Goal: Task Accomplishment & Management: Use online tool/utility

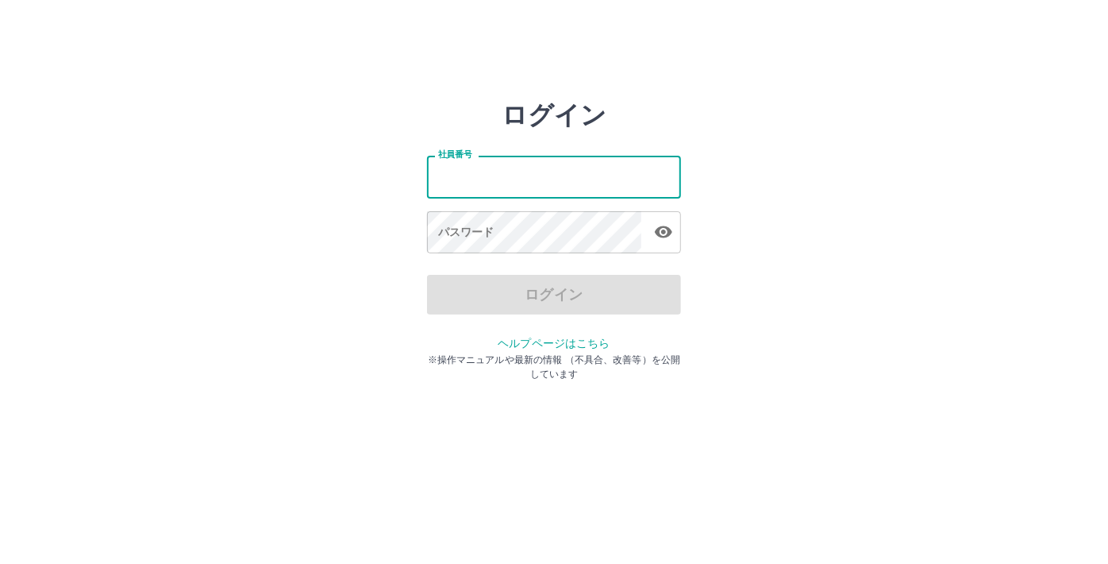
click at [537, 189] on input "社員番号" at bounding box center [554, 177] width 254 height 42
type input "*******"
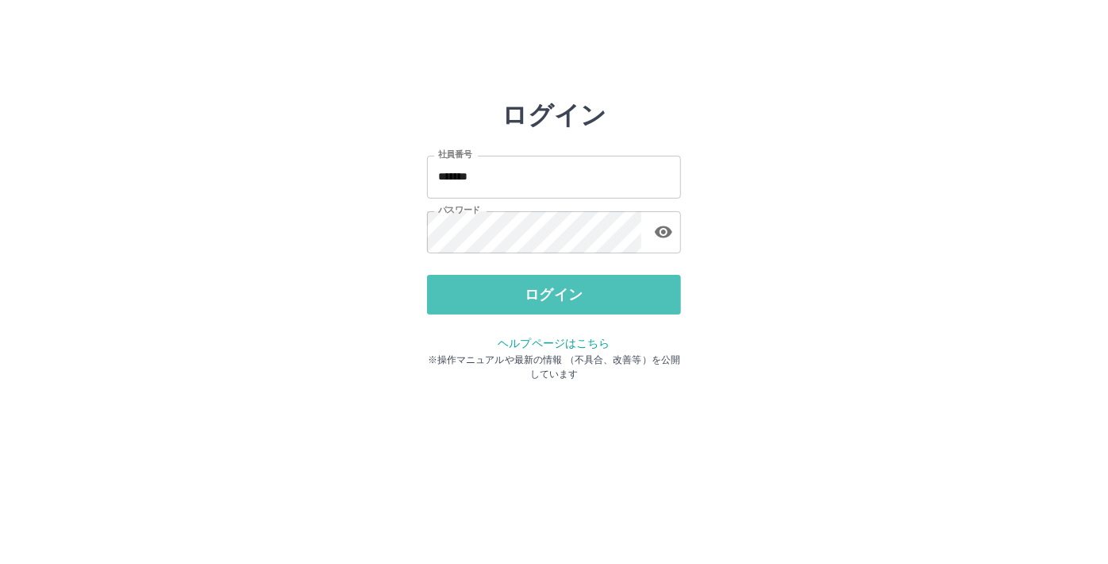
click at [468, 286] on button "ログイン" at bounding box center [554, 295] width 254 height 40
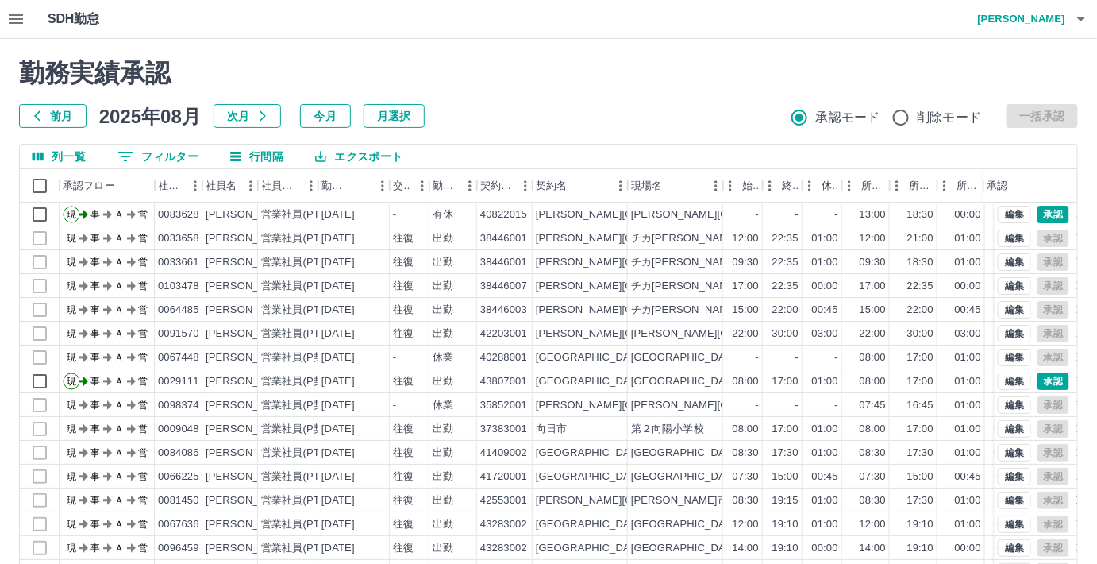
click at [9, 21] on icon "button" at bounding box center [15, 19] width 19 height 19
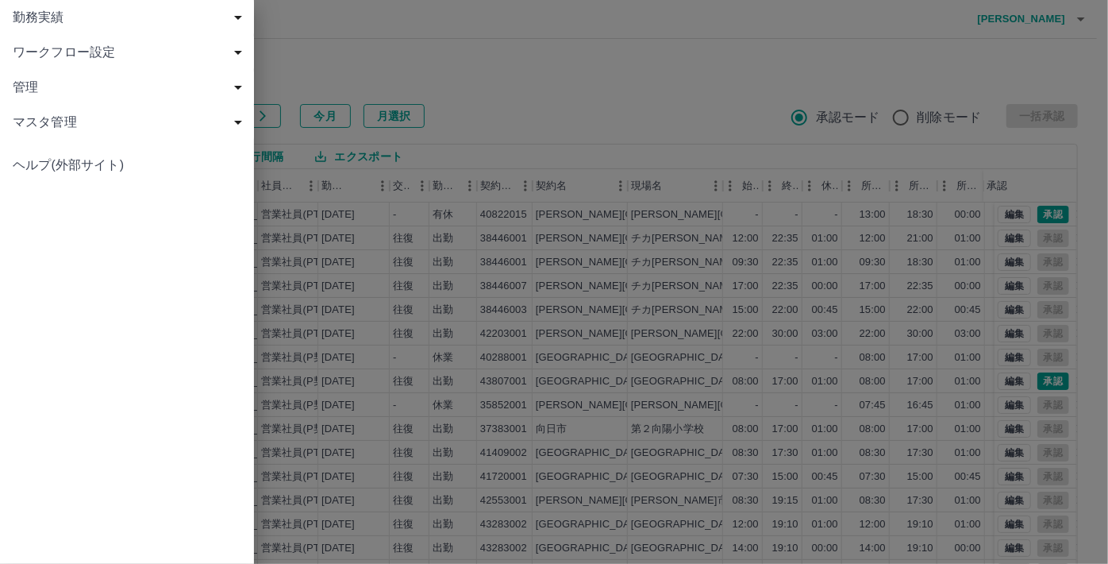
click at [50, 20] on span "勤務実績" at bounding box center [130, 17] width 235 height 19
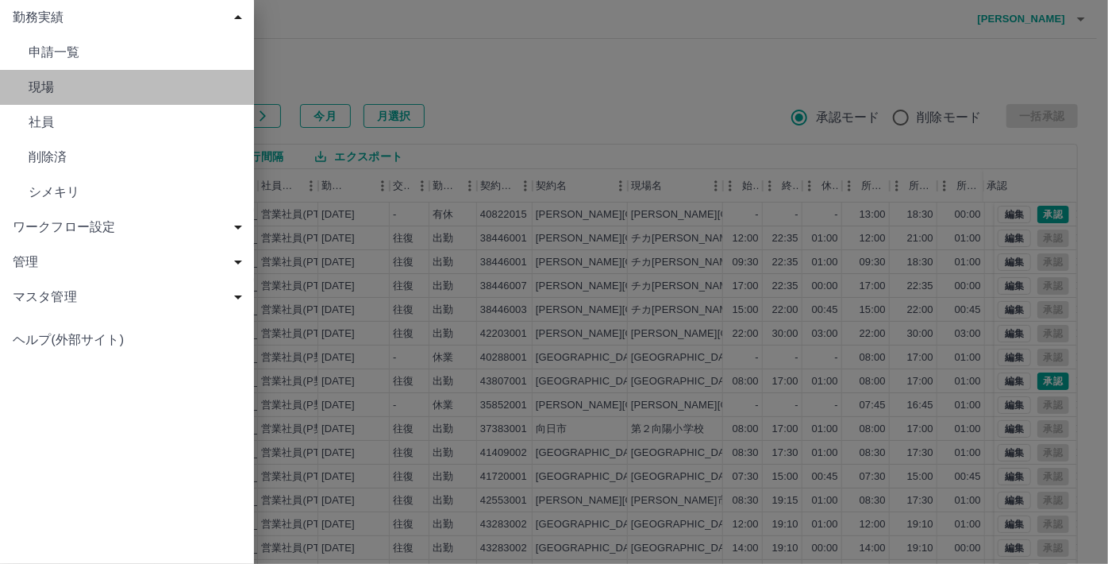
click at [71, 91] on span "現場" at bounding box center [135, 87] width 213 height 19
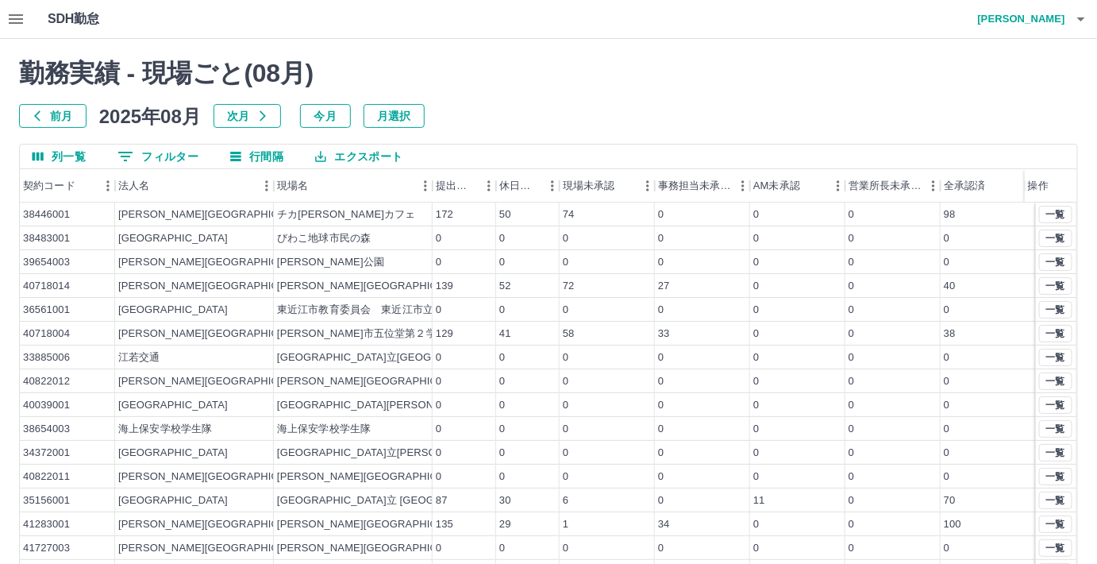
click at [187, 159] on button "0 フィルター" at bounding box center [158, 156] width 106 height 24
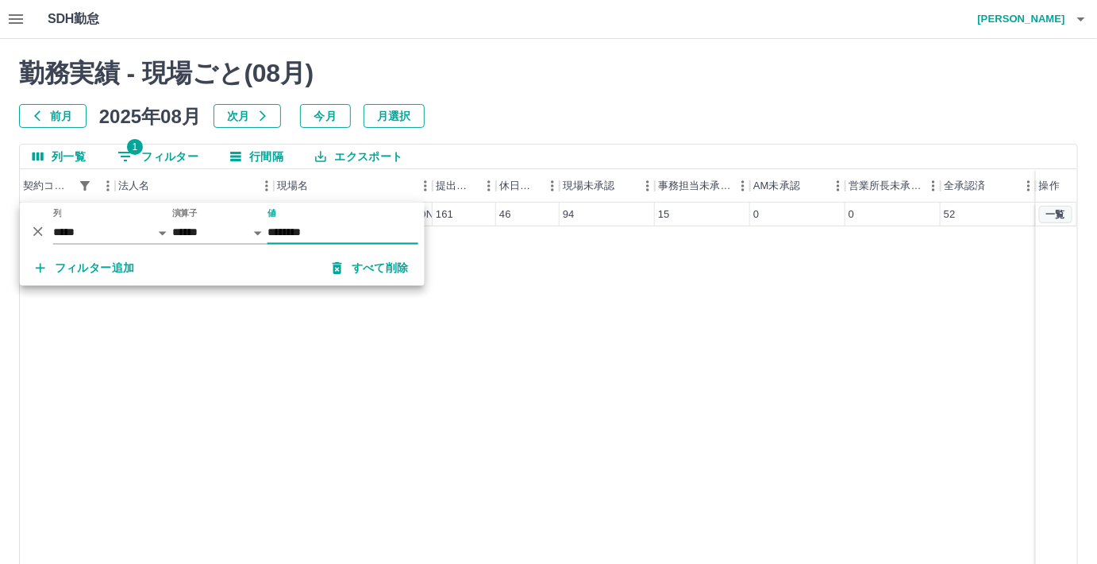
type input "********"
click at [1054, 211] on button "一覧" at bounding box center [1055, 214] width 33 height 17
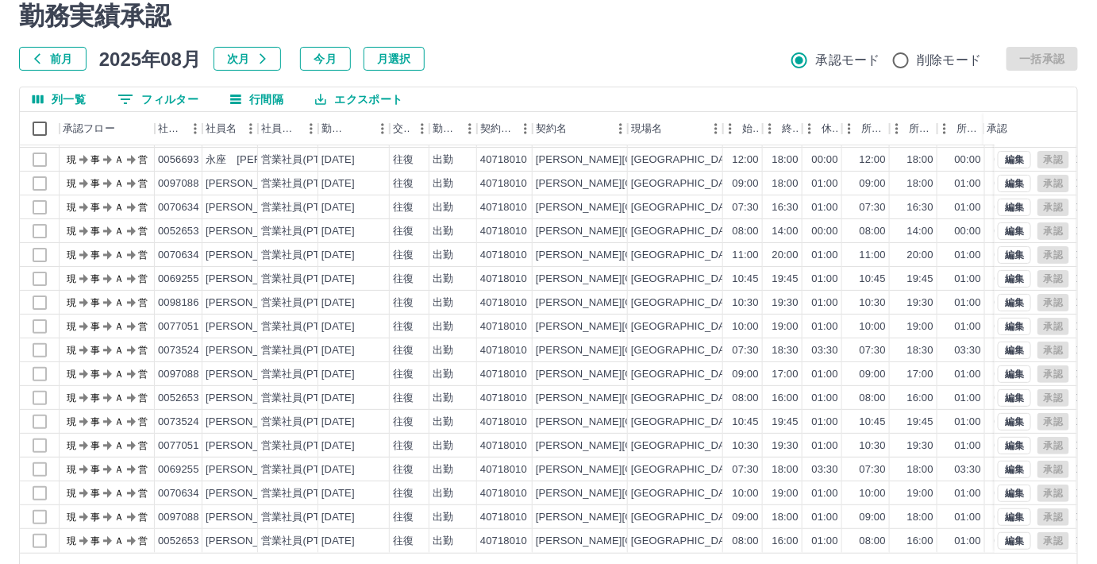
scroll to position [106, 0]
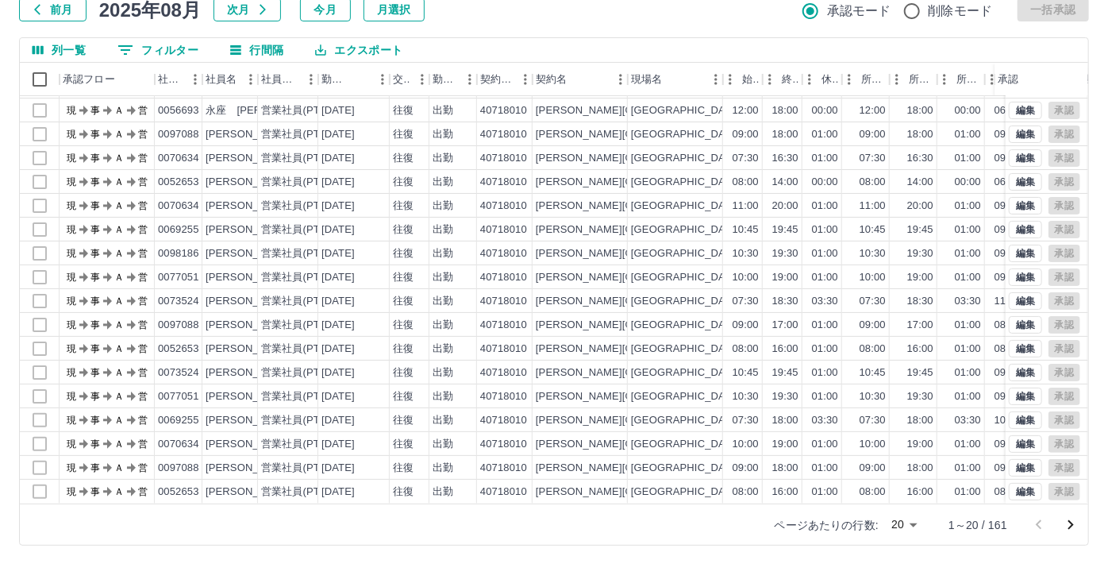
click at [907, 521] on body "SDH勤怠 [PERSON_NAME] 勤務実績承認 前月 [DATE] 次月 今月 月選択 承認モード 削除モード 一括承認 列一覧 0 フィルター 行間隔…" at bounding box center [554, 229] width 1108 height 671
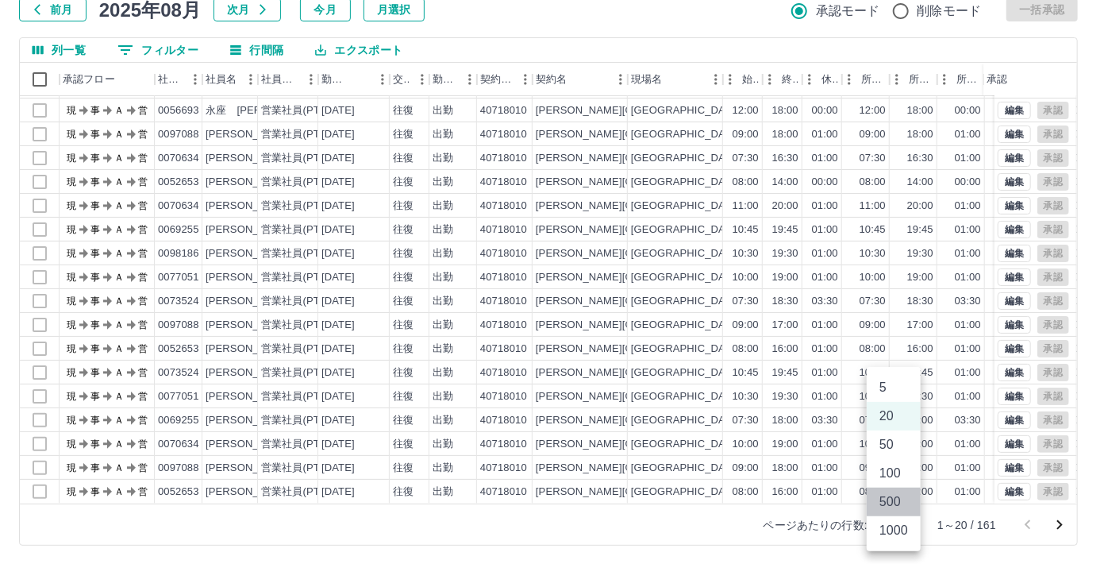
click at [899, 498] on li "500" at bounding box center [894, 501] width 54 height 29
type input "***"
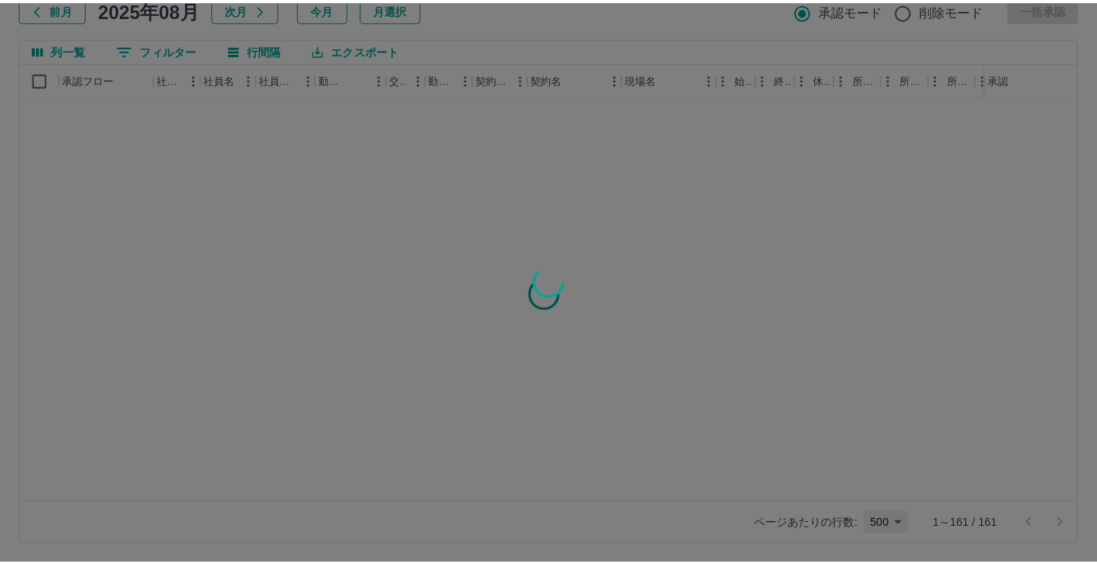
scroll to position [0, 0]
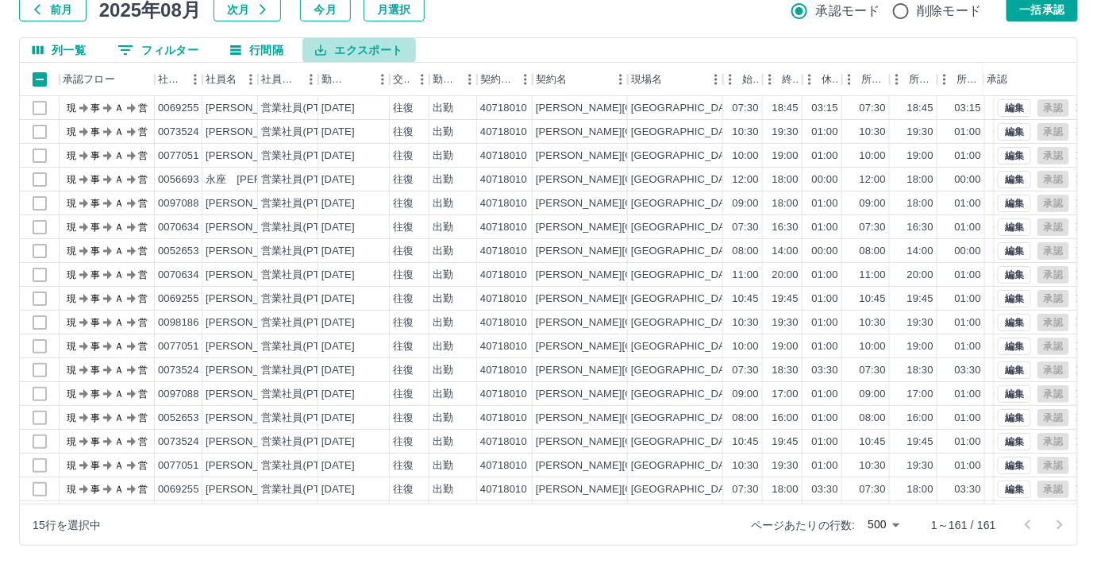
click at [358, 50] on button "エクスポート" at bounding box center [358, 50] width 113 height 24
click at [362, 80] on li "CSVダウンロード" at bounding box center [366, 82] width 129 height 29
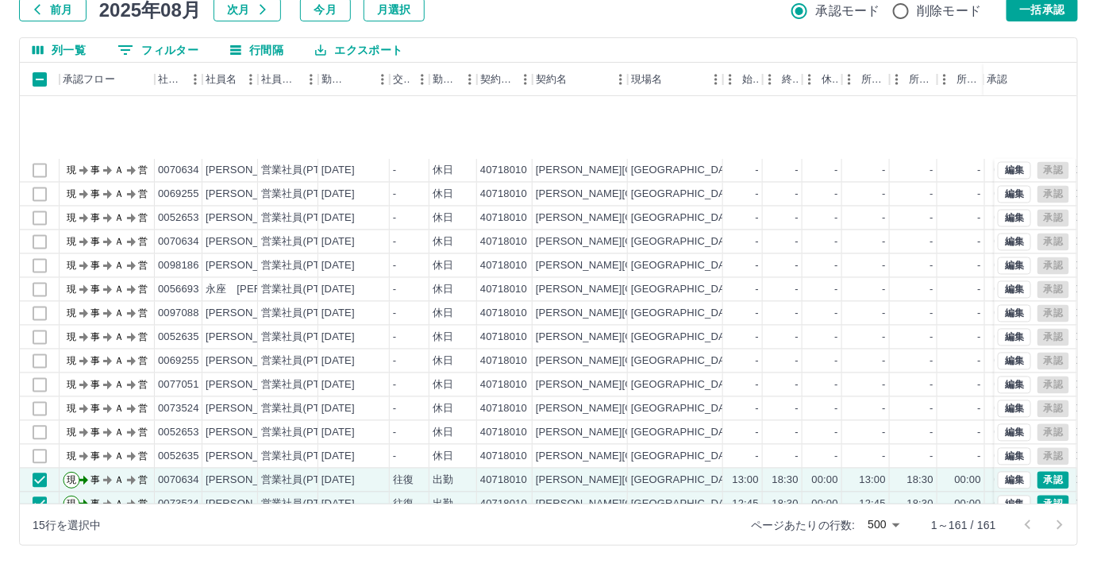
scroll to position [1154, 0]
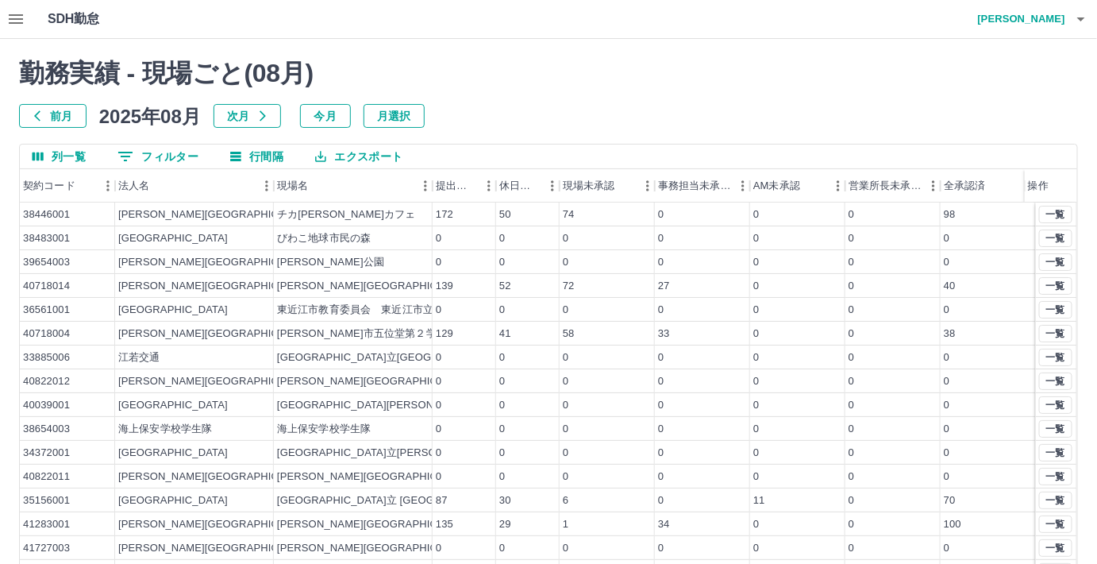
click at [178, 152] on button "0 フィルター" at bounding box center [158, 156] width 106 height 24
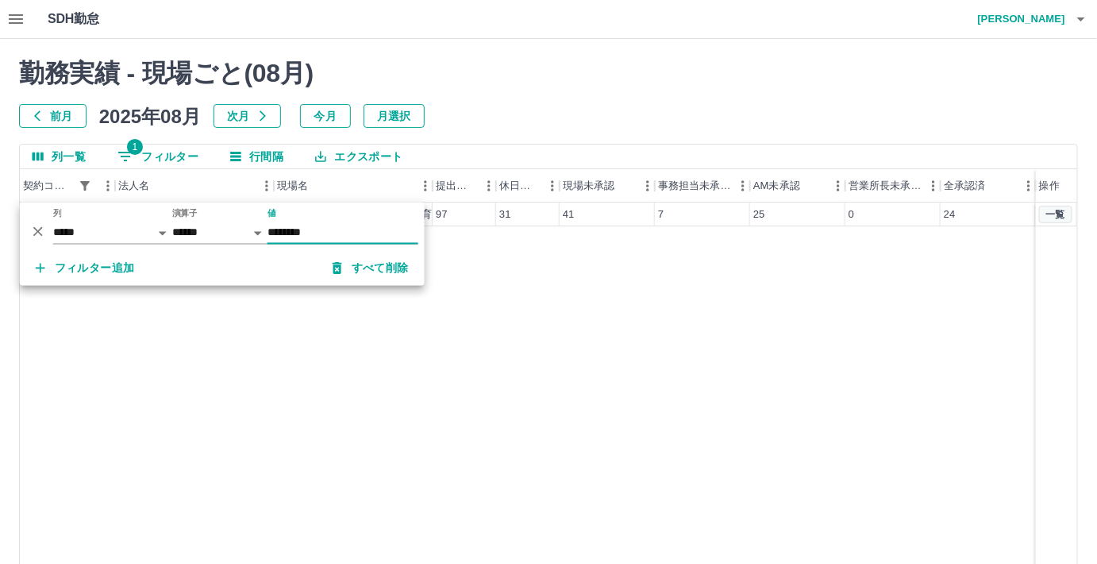
type input "********"
click at [1055, 217] on button "一覧" at bounding box center [1055, 214] width 33 height 17
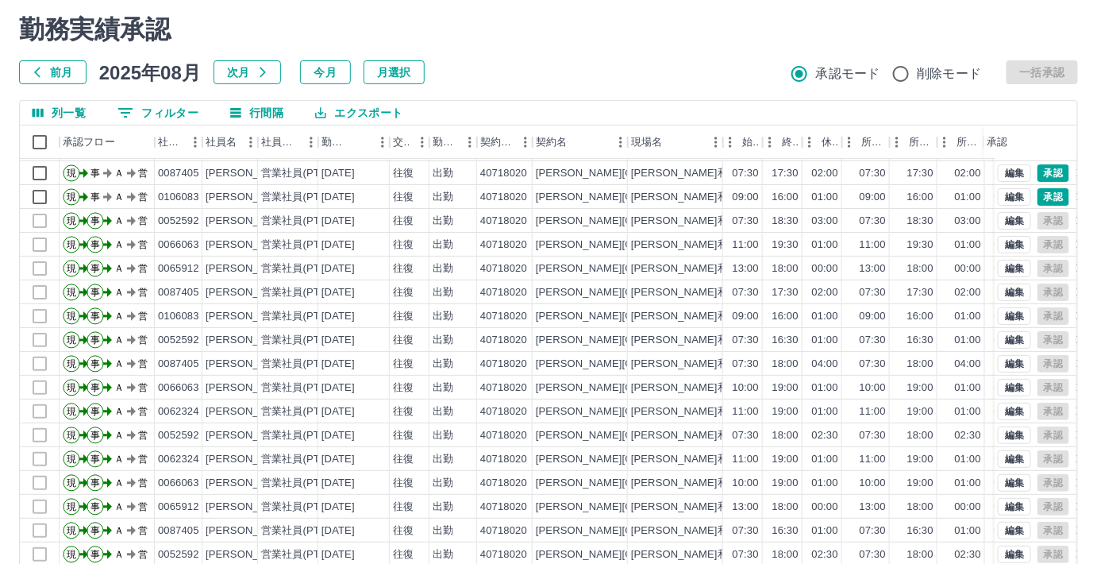
scroll to position [106, 0]
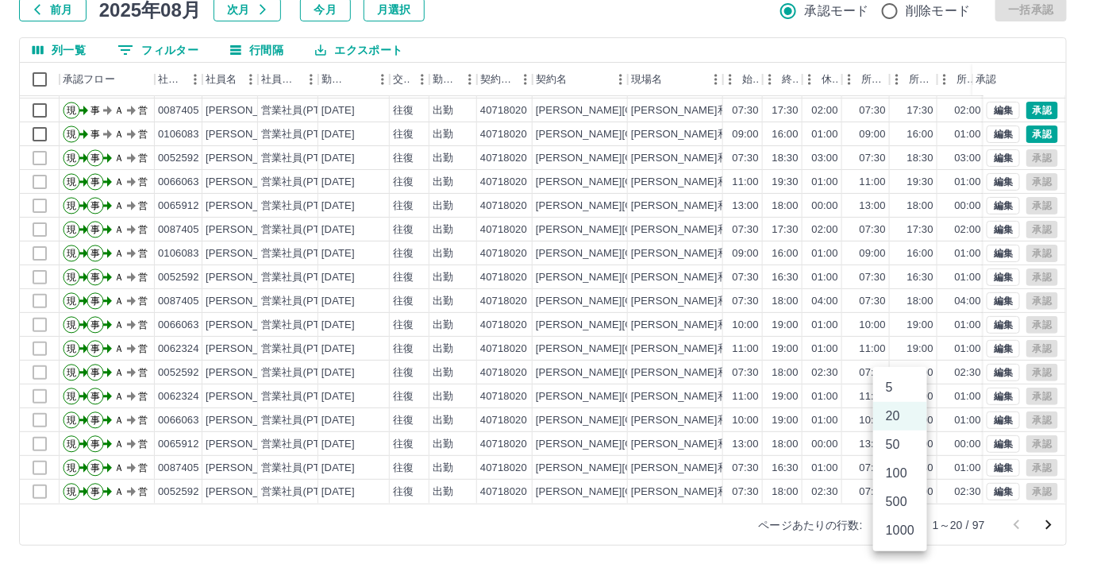
click at [896, 525] on body "SDH勤怠 [PERSON_NAME] 勤務実績承認 前月 [DATE] 次月 今月 月選択 承認モード 削除モード 一括承認 列一覧 0 フィルター 行間隔…" at bounding box center [548, 229] width 1097 height 671
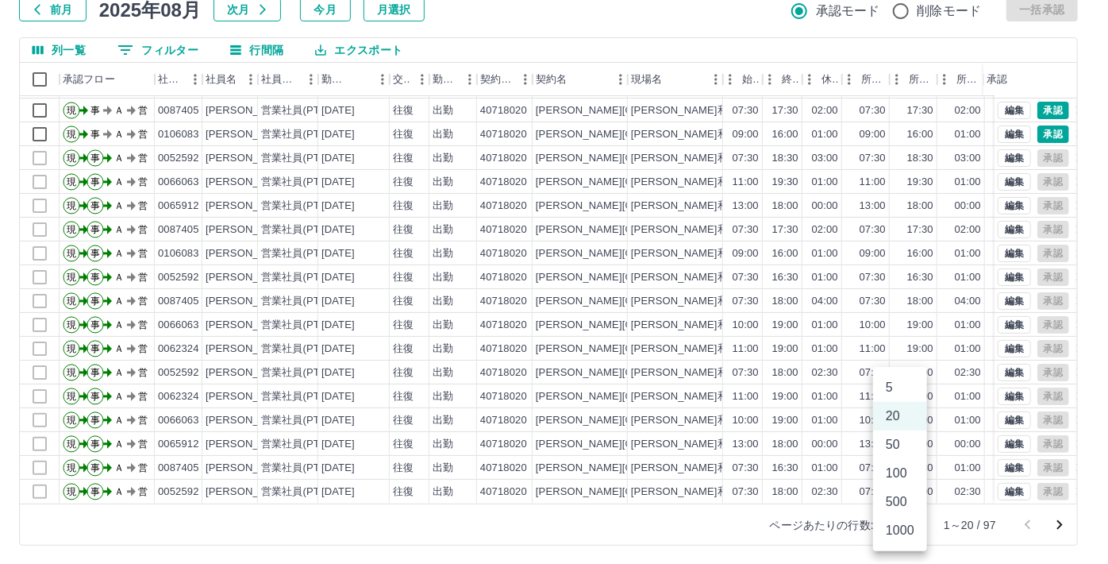
click at [892, 477] on li "100" at bounding box center [900, 473] width 54 height 29
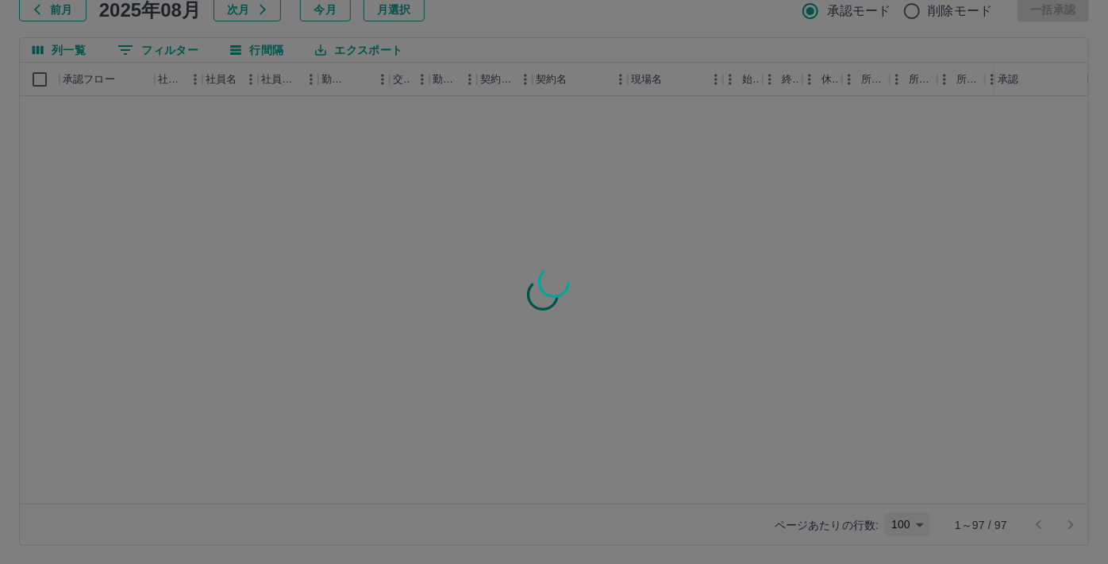
type input "***"
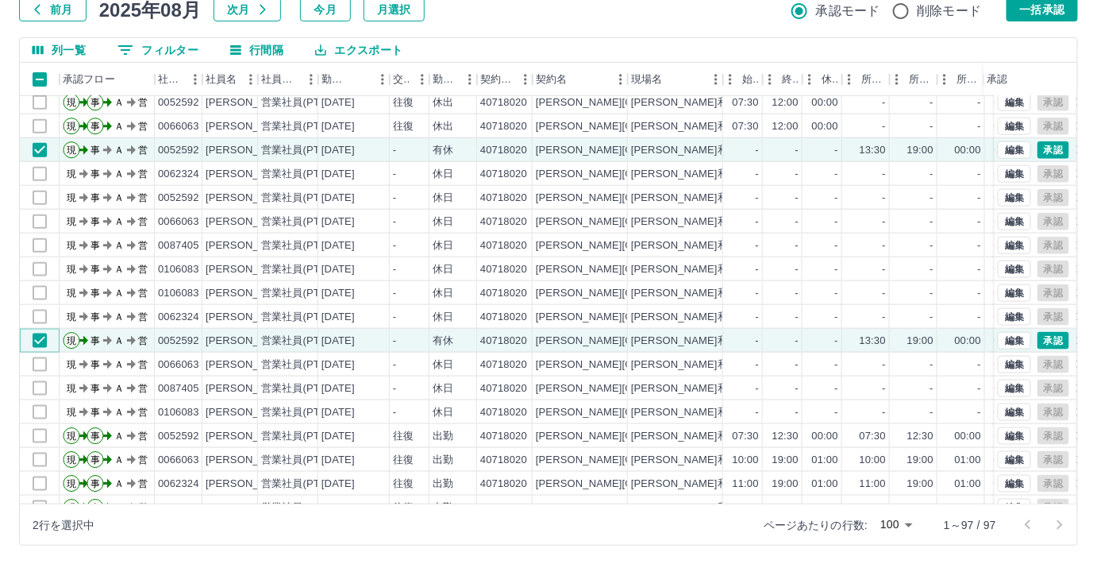
scroll to position [34, 0]
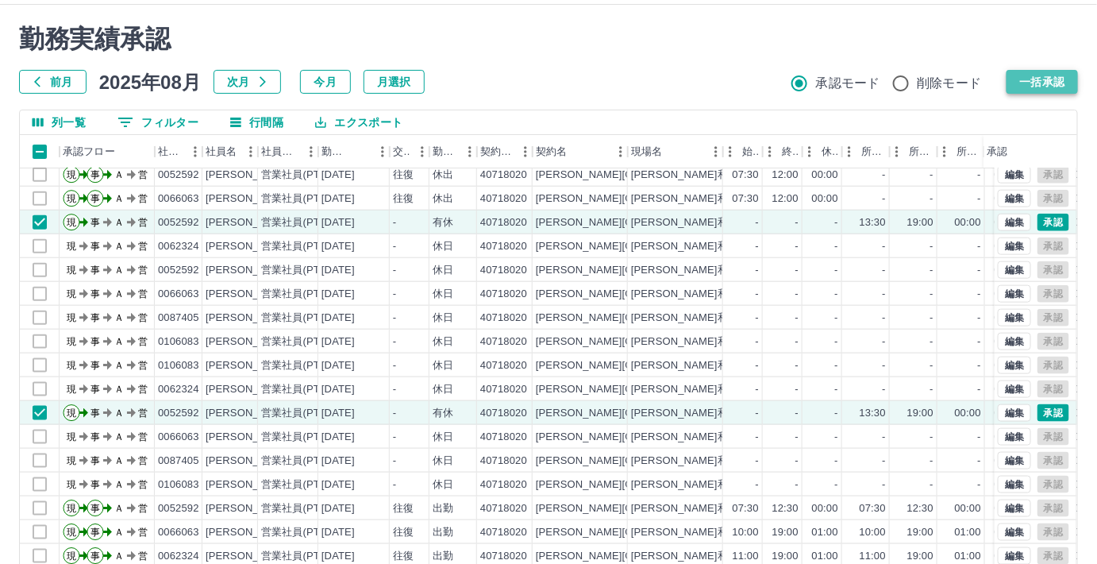
click at [1051, 80] on button "一括承認" at bounding box center [1042, 82] width 71 height 24
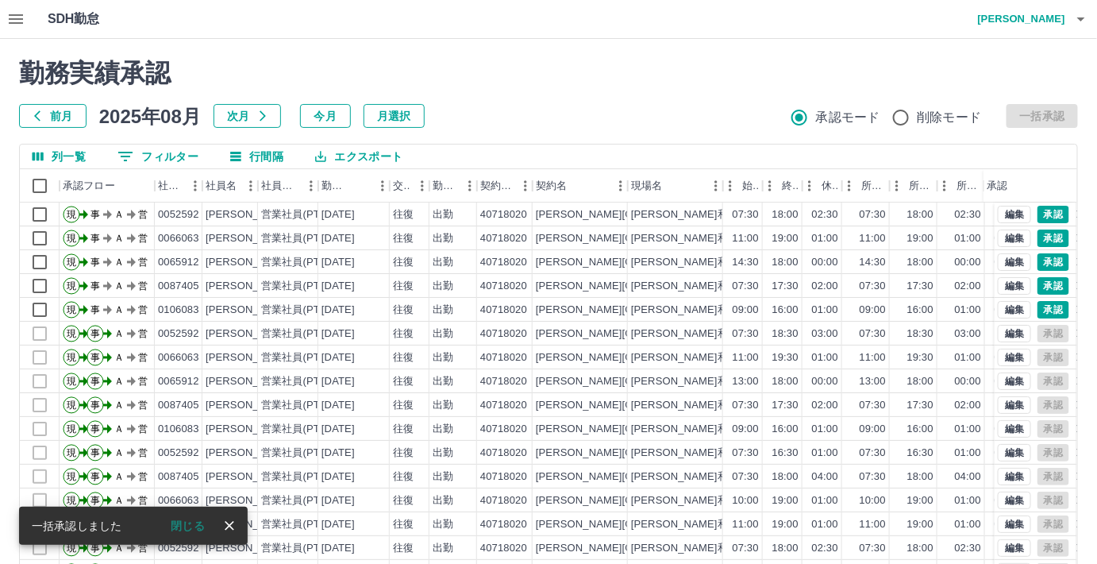
scroll to position [0, 0]
